Goal: Information Seeking & Learning: Learn about a topic

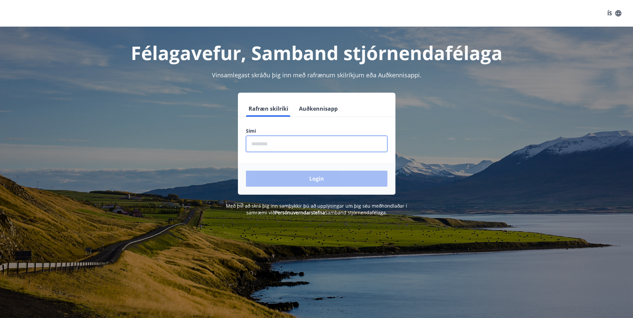
click at [268, 145] on input "phone" at bounding box center [316, 144] width 141 height 16
type input "********"
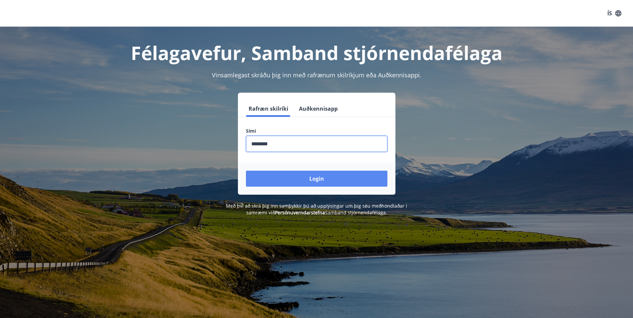
click at [309, 178] on button "Login" at bounding box center [316, 179] width 141 height 16
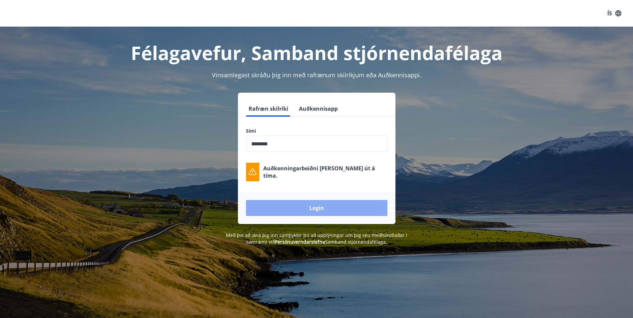
click at [315, 214] on button "Login" at bounding box center [316, 208] width 141 height 16
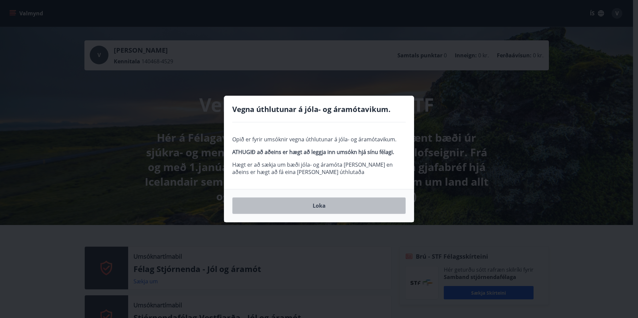
click at [318, 205] on button "Loka" at bounding box center [319, 206] width 174 height 17
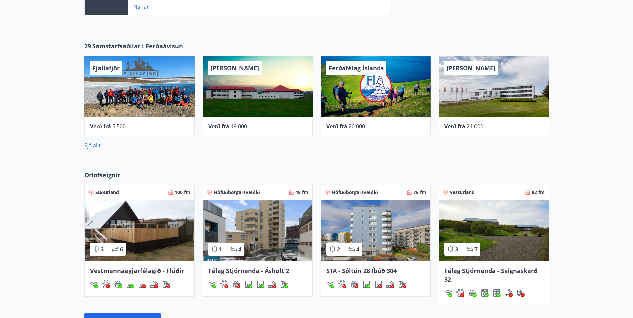
scroll to position [534, 0]
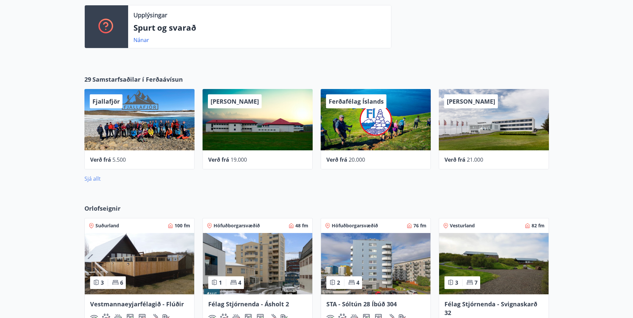
click at [94, 178] on link "Sjá allt" at bounding box center [92, 178] width 16 height 7
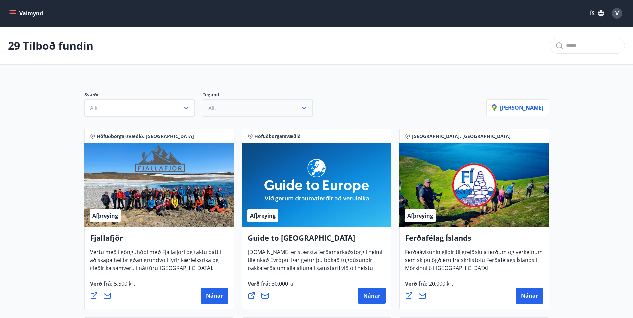
click at [304, 109] on icon "button" at bounding box center [304, 108] width 5 height 3
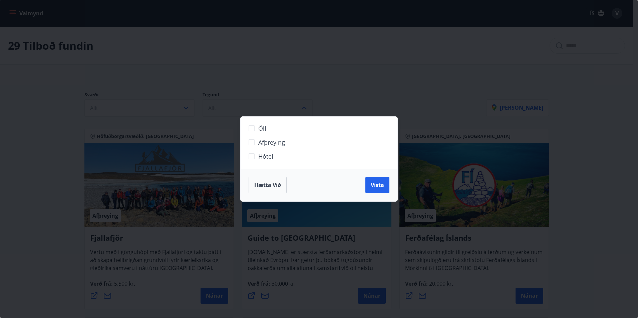
click at [378, 85] on div "Öll Afþreying Hótel Hætta við Vista" at bounding box center [319, 159] width 638 height 318
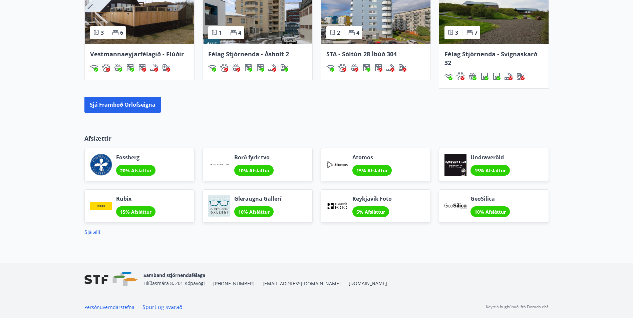
scroll to position [785, 0]
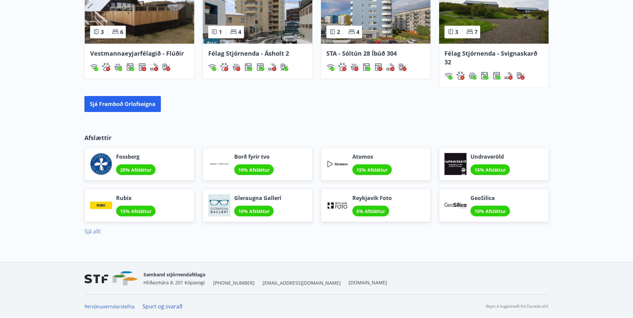
click at [92, 232] on link "Sjá allt" at bounding box center [92, 231] width 16 height 7
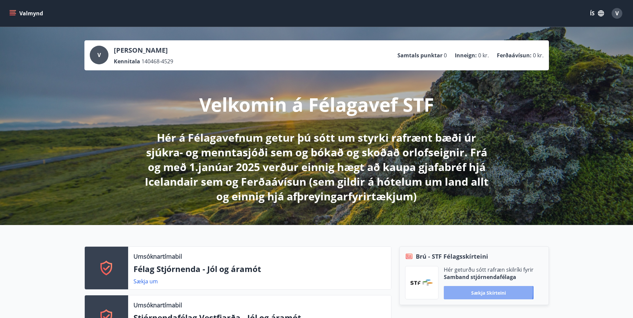
click at [482, 291] on button "Sækja skírteini" at bounding box center [489, 292] width 90 height 13
click at [14, 11] on icon "menu" at bounding box center [12, 13] width 7 height 7
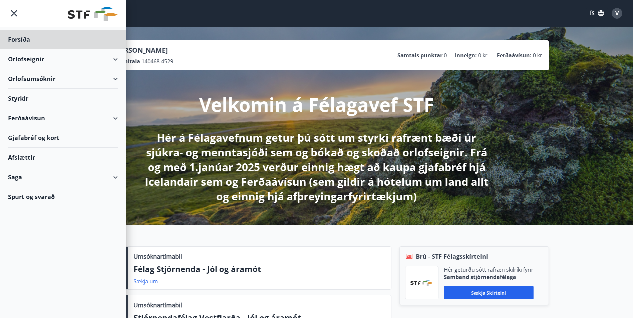
click at [21, 96] on div "Styrkir" at bounding box center [63, 99] width 110 height 20
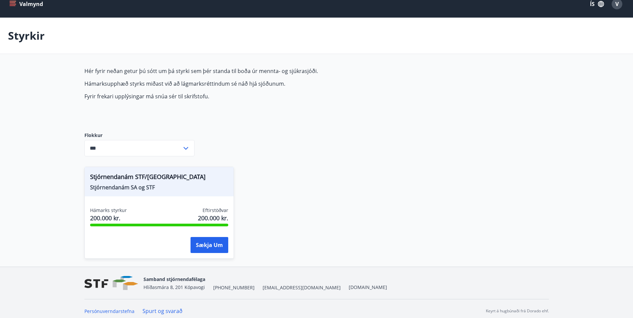
scroll to position [14, 0]
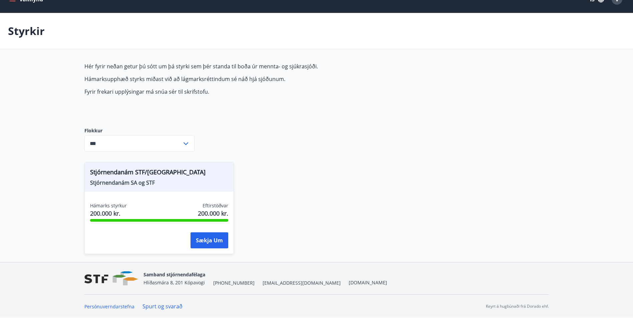
click at [186, 141] on icon at bounding box center [186, 144] width 8 height 8
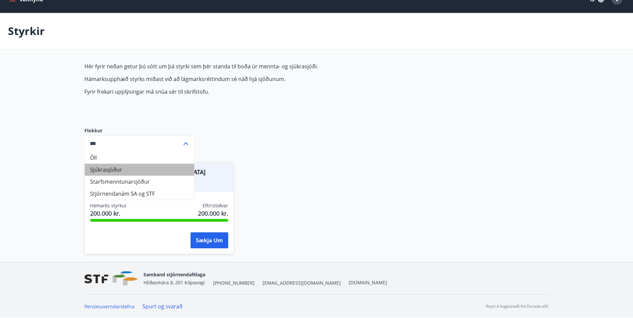
click at [118, 170] on li "Sjúkrasjóður" at bounding box center [139, 170] width 109 height 12
type input "**********"
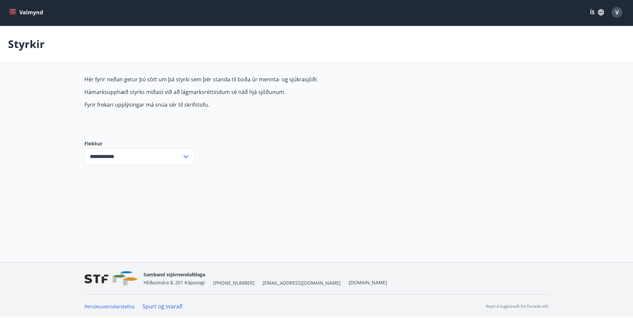
scroll to position [0, 0]
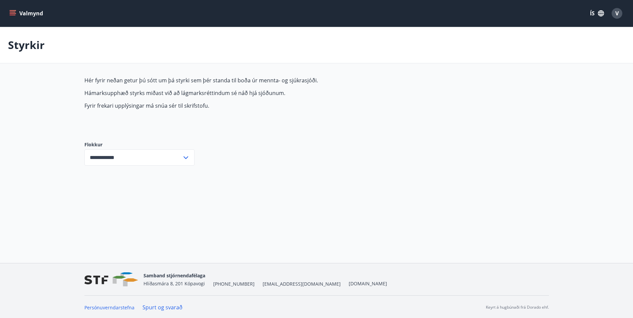
click at [185, 157] on icon at bounding box center [186, 158] width 8 height 8
click at [12, 11] on icon "menu" at bounding box center [12, 13] width 7 height 7
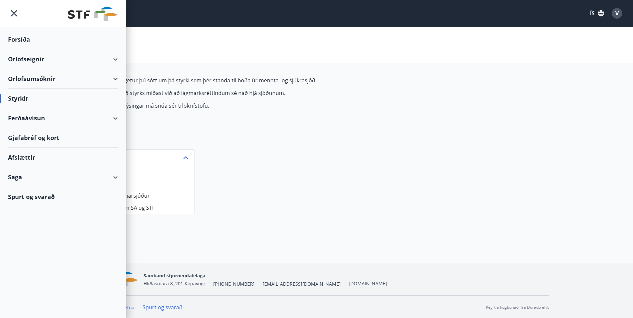
click at [40, 193] on div "Spurt og svarað" at bounding box center [63, 196] width 110 height 19
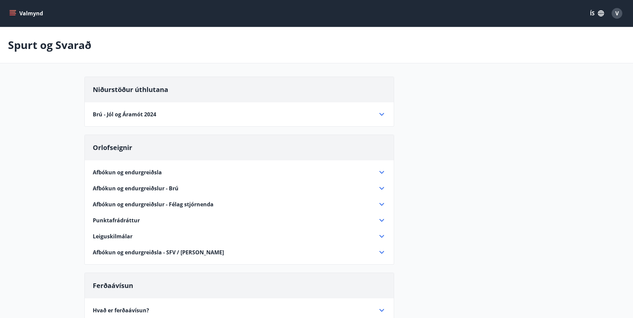
click at [11, 11] on icon "menu" at bounding box center [12, 13] width 7 height 7
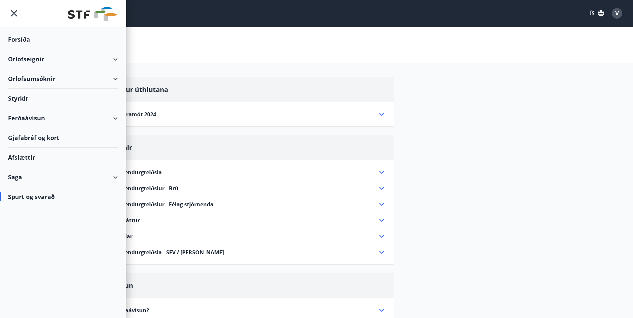
click at [42, 136] on div "Gjafabréf og kort" at bounding box center [63, 138] width 110 height 20
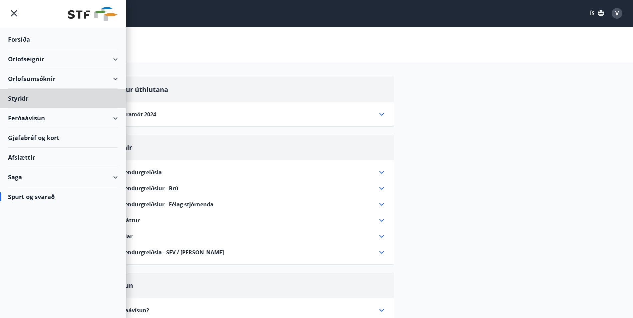
click at [20, 38] on div "Forsíða" at bounding box center [63, 40] width 110 height 20
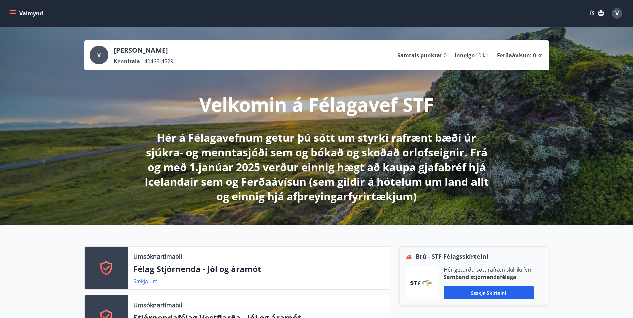
click at [13, 11] on icon "menu" at bounding box center [12, 13] width 7 height 7
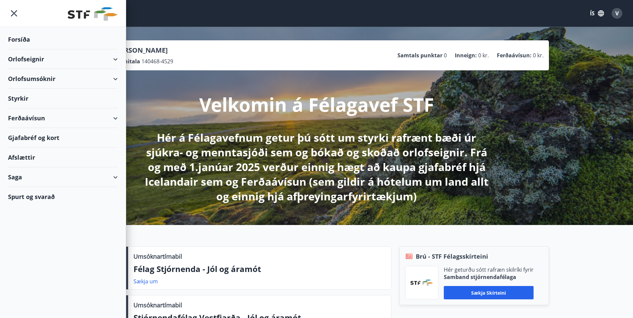
click at [15, 96] on div "Styrkir" at bounding box center [63, 99] width 110 height 20
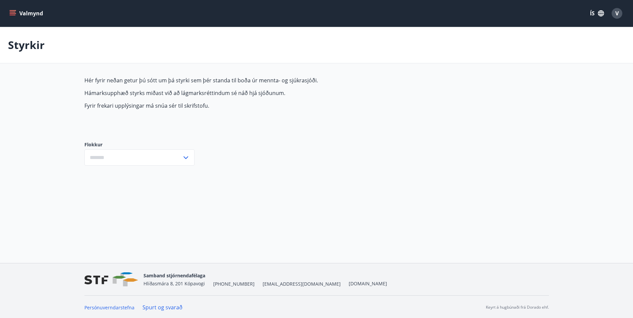
type input "***"
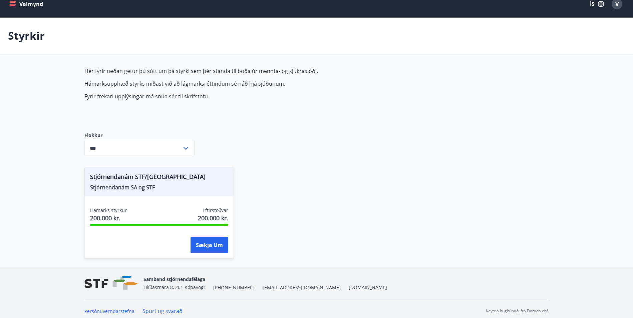
scroll to position [14, 0]
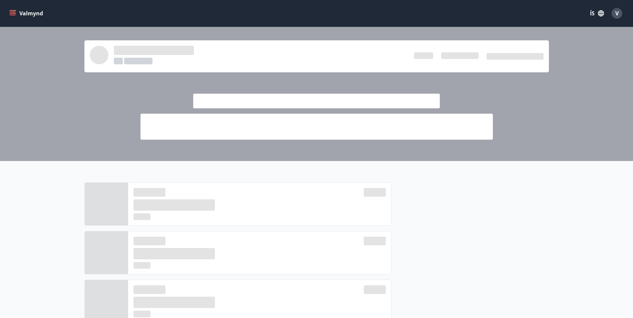
click at [12, 11] on icon "menu" at bounding box center [12, 13] width 7 height 7
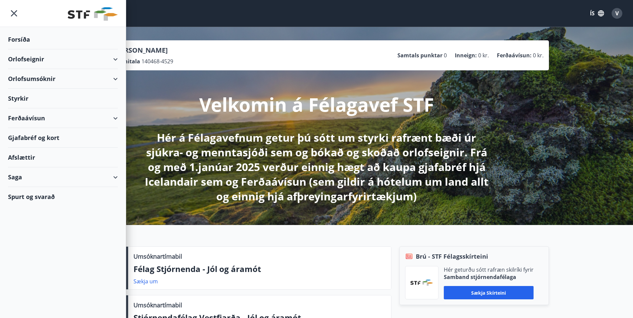
click at [114, 177] on div "Saga" at bounding box center [63, 178] width 110 height 20
click at [19, 176] on div "Saga" at bounding box center [63, 178] width 110 height 20
click at [32, 263] on div "Styrkjasaga" at bounding box center [62, 264] width 99 height 14
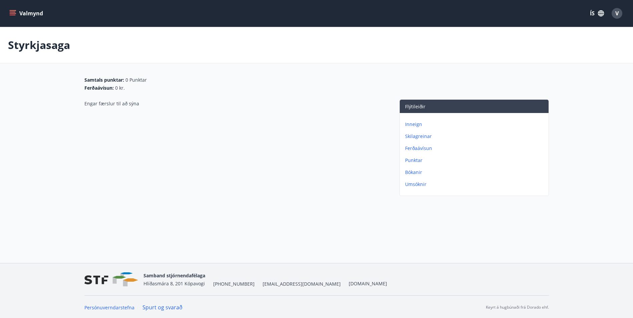
click at [155, 305] on link "Spurt og svarað" at bounding box center [162, 307] width 40 height 7
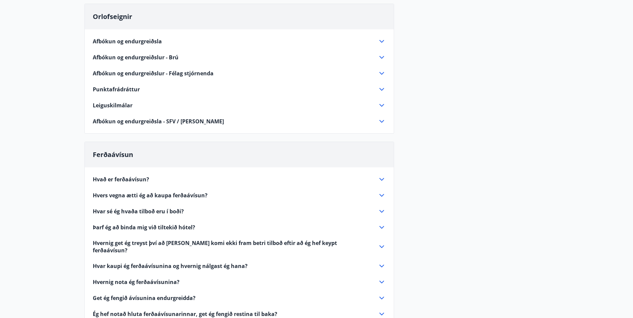
scroll to position [133, 0]
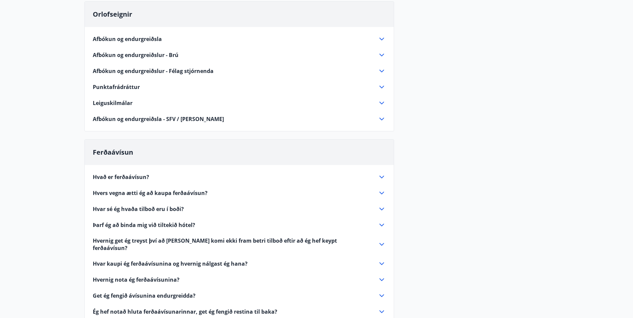
click at [382, 176] on icon at bounding box center [382, 177] width 8 height 8
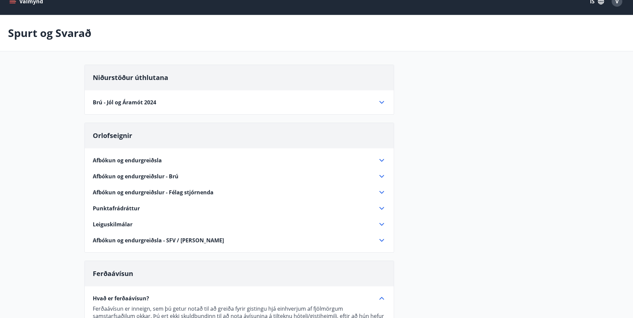
scroll to position [0, 0]
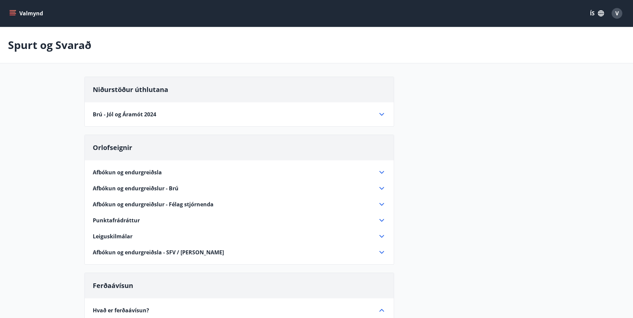
click at [11, 10] on icon "menu" at bounding box center [13, 10] width 7 height 1
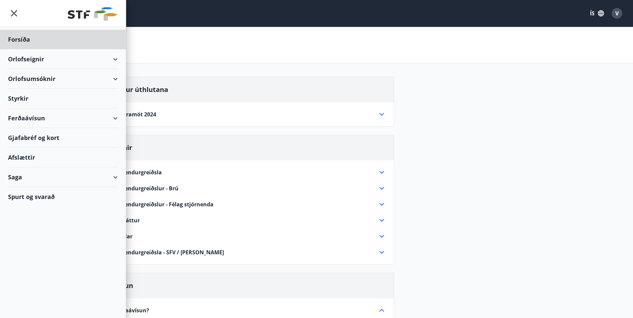
click at [22, 97] on div "Styrkir" at bounding box center [63, 99] width 110 height 20
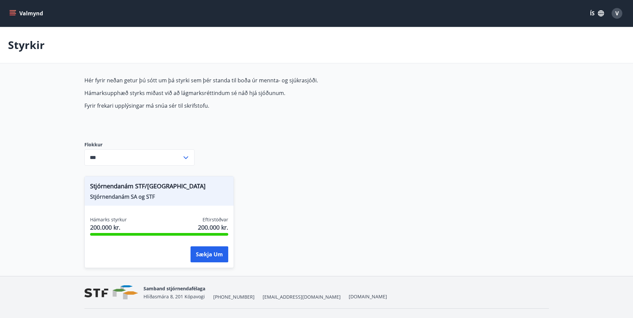
click at [188, 156] on icon at bounding box center [186, 157] width 5 height 3
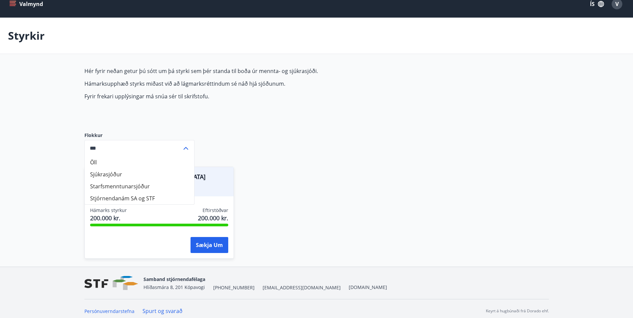
scroll to position [14, 0]
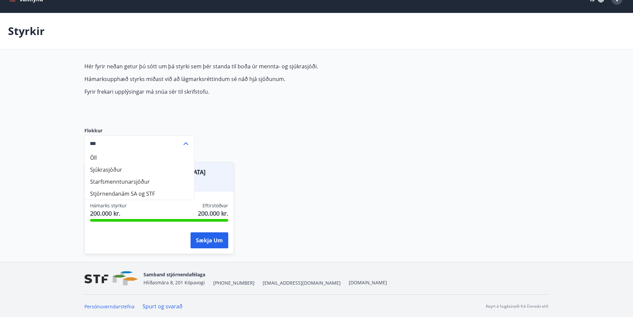
click at [148, 192] on li "Stjórnendanám SA og STF" at bounding box center [139, 194] width 109 height 12
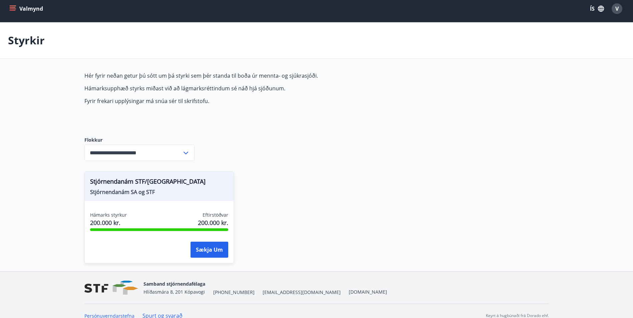
scroll to position [0, 0]
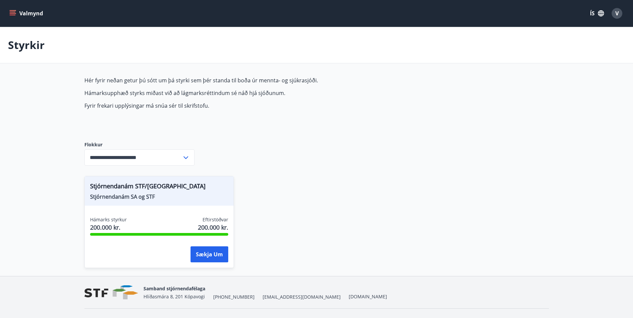
click at [180, 155] on input "**********" at bounding box center [132, 157] width 97 height 16
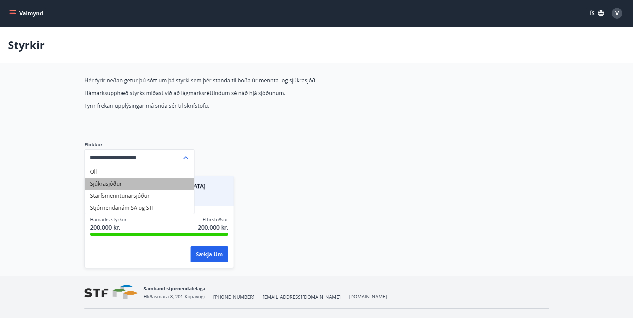
click at [116, 181] on li "Sjúkrasjóður" at bounding box center [139, 184] width 109 height 12
type input "**********"
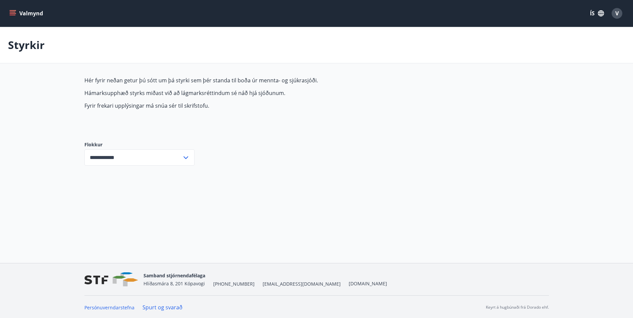
click at [12, 10] on icon "menu" at bounding box center [13, 10] width 7 height 1
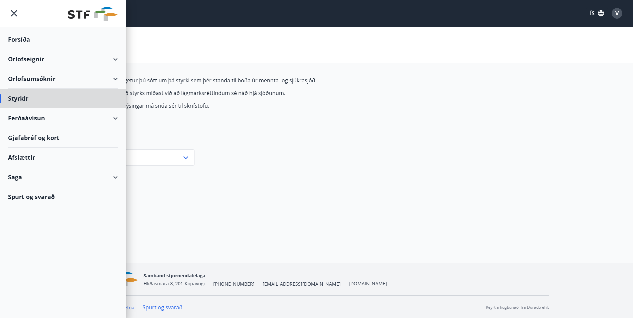
click at [17, 39] on div "Forsíða" at bounding box center [63, 40] width 110 height 20
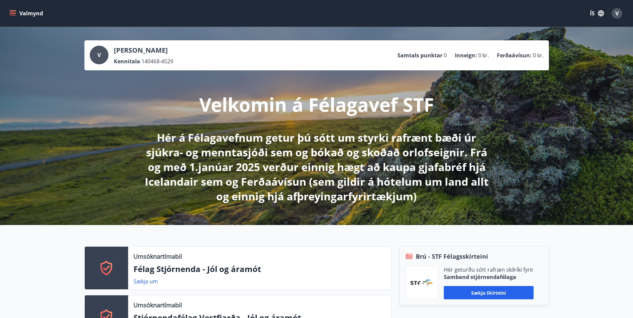
click at [13, 11] on icon "menu" at bounding box center [12, 13] width 7 height 7
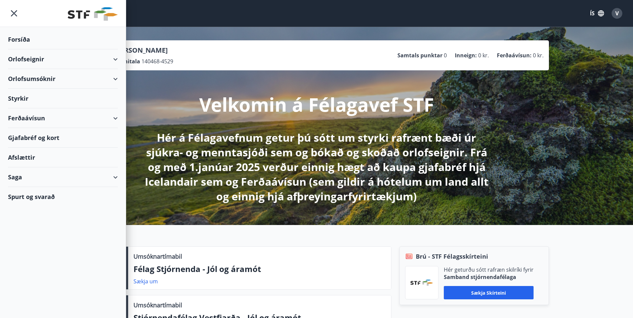
click at [113, 177] on div "Saga" at bounding box center [63, 178] width 110 height 20
click at [617, 11] on span "V" at bounding box center [616, 13] width 3 height 7
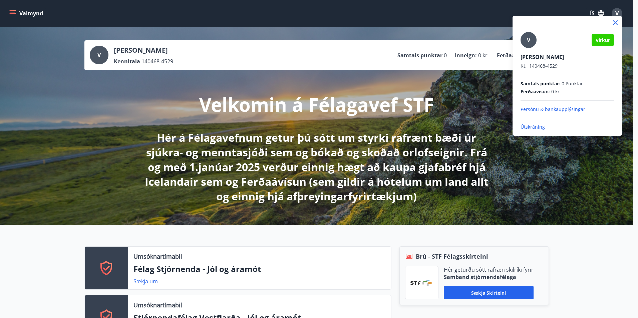
click at [600, 11] on div at bounding box center [319, 159] width 638 height 318
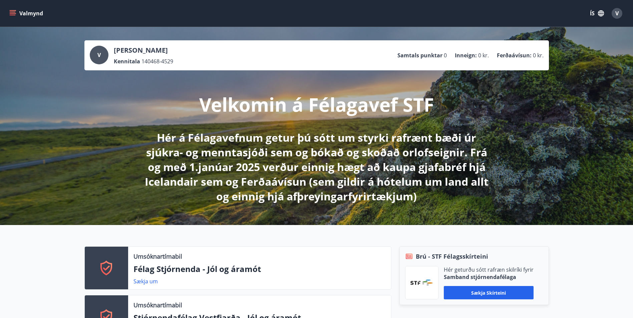
click at [600, 11] on icon "button" at bounding box center [601, 13] width 6 height 6
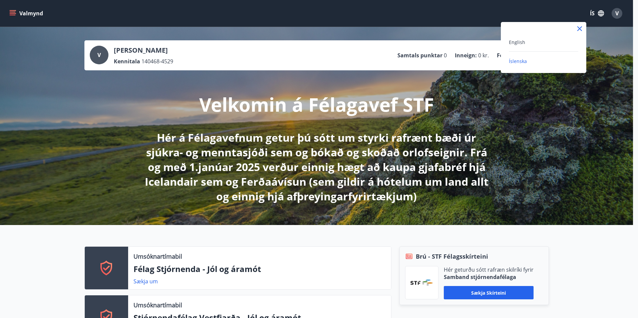
click at [448, 8] on div at bounding box center [319, 159] width 638 height 318
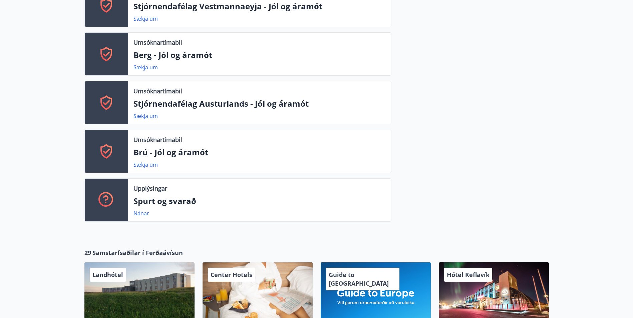
scroll to position [400, 0]
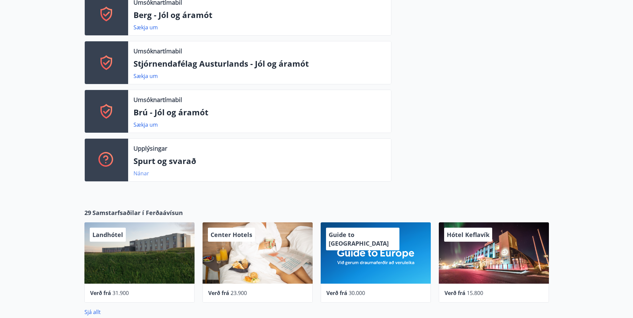
click at [145, 173] on link "Nánar" at bounding box center [141, 173] width 16 height 7
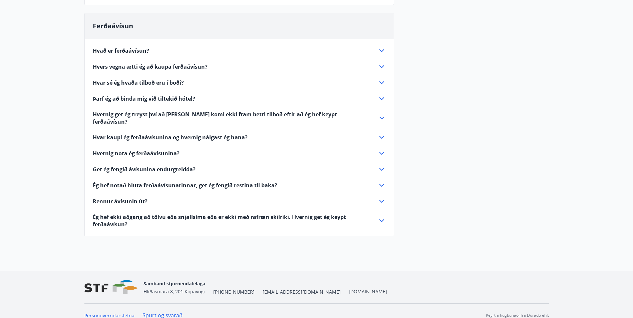
scroll to position [262, 0]
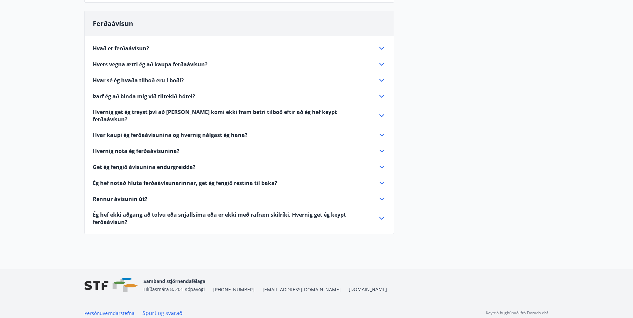
click at [158, 310] on link "Spurt og svarað" at bounding box center [162, 313] width 40 height 7
click at [166, 310] on link "Spurt og svarað" at bounding box center [162, 313] width 40 height 7
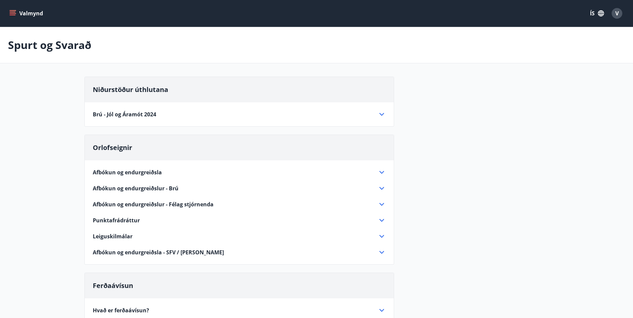
click at [11, 11] on icon "menu" at bounding box center [13, 10] width 7 height 1
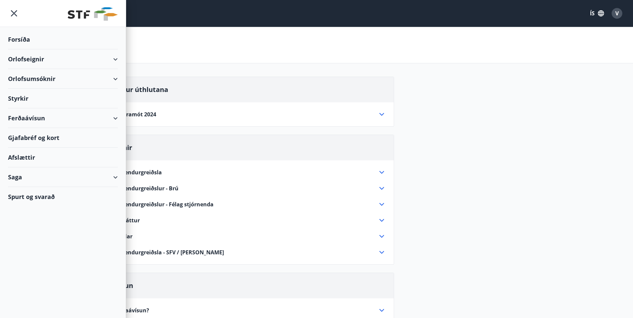
scroll to position [262, 0]
